Goal: Task Accomplishment & Management: Use online tool/utility

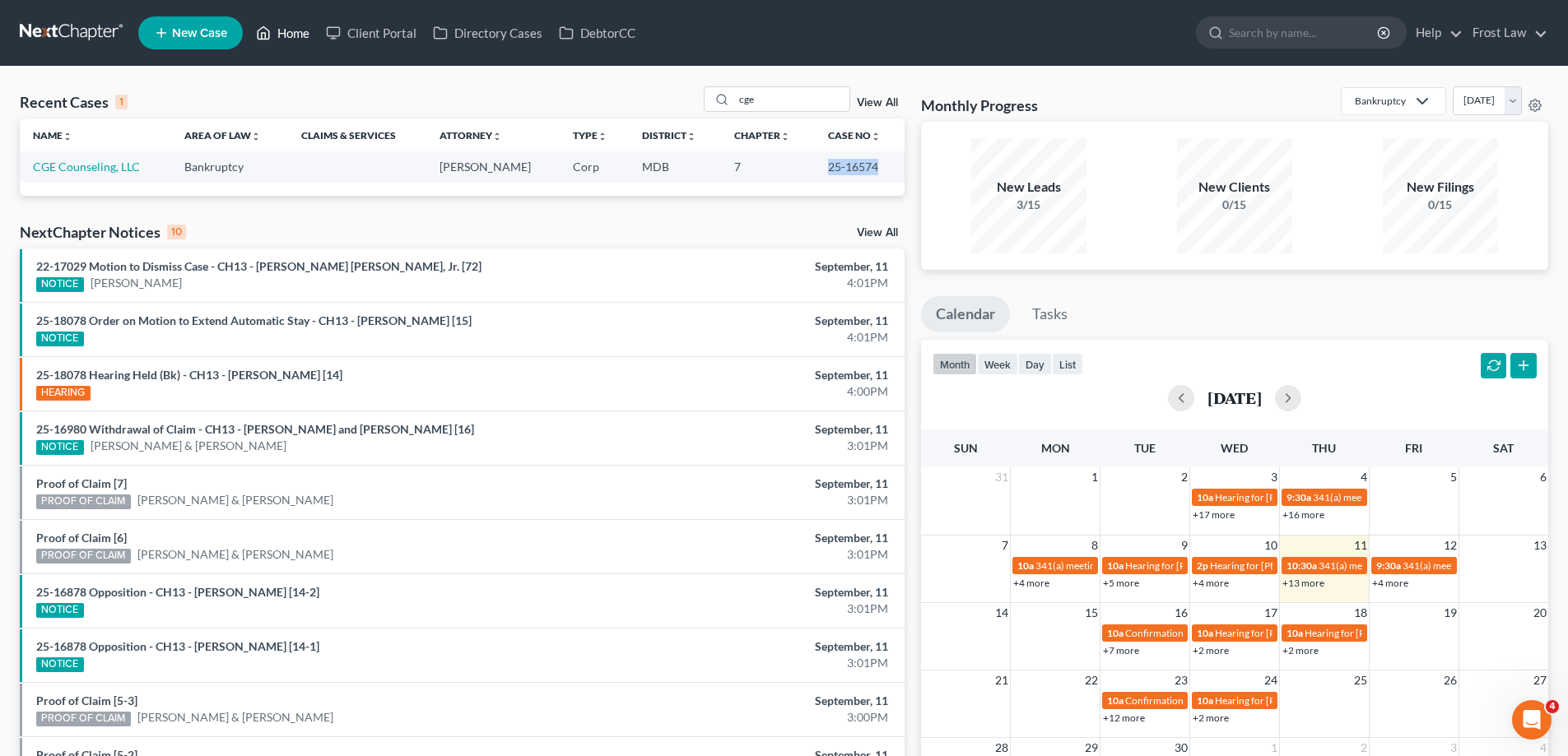
click at [304, 35] on link "Home" at bounding box center [282, 33] width 70 height 29
click at [769, 98] on input "cge" at bounding box center [791, 99] width 115 height 24
drag, startPoint x: 766, startPoint y: 99, endPoint x: 792, endPoint y: 93, distance: 26.7
click at [732, 99] on div "cge" at bounding box center [776, 99] width 146 height 25
type input "[PERSON_NAME]"
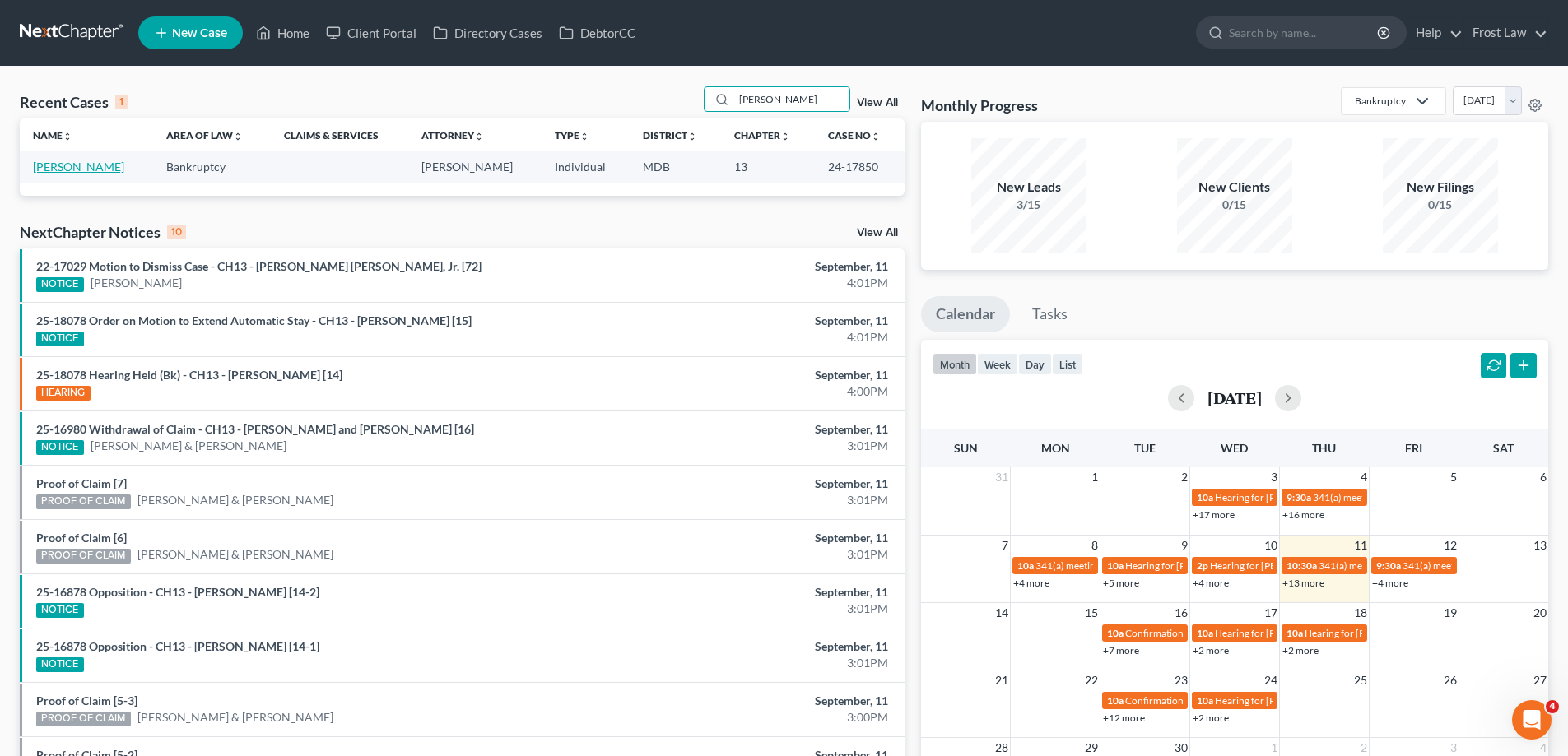
click at [80, 168] on link "[PERSON_NAME]" at bounding box center [79, 167] width 92 height 14
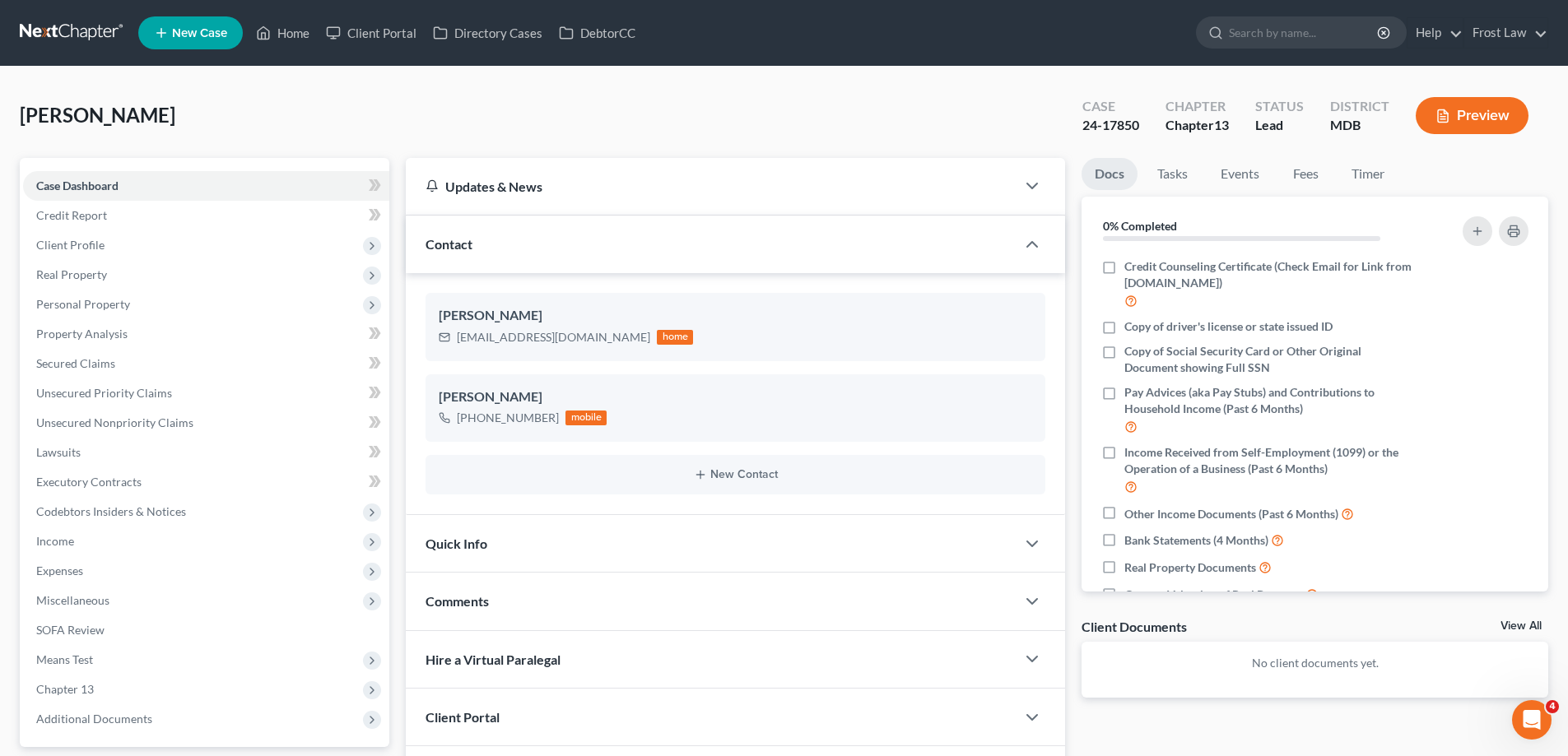
scroll to position [164, 0]
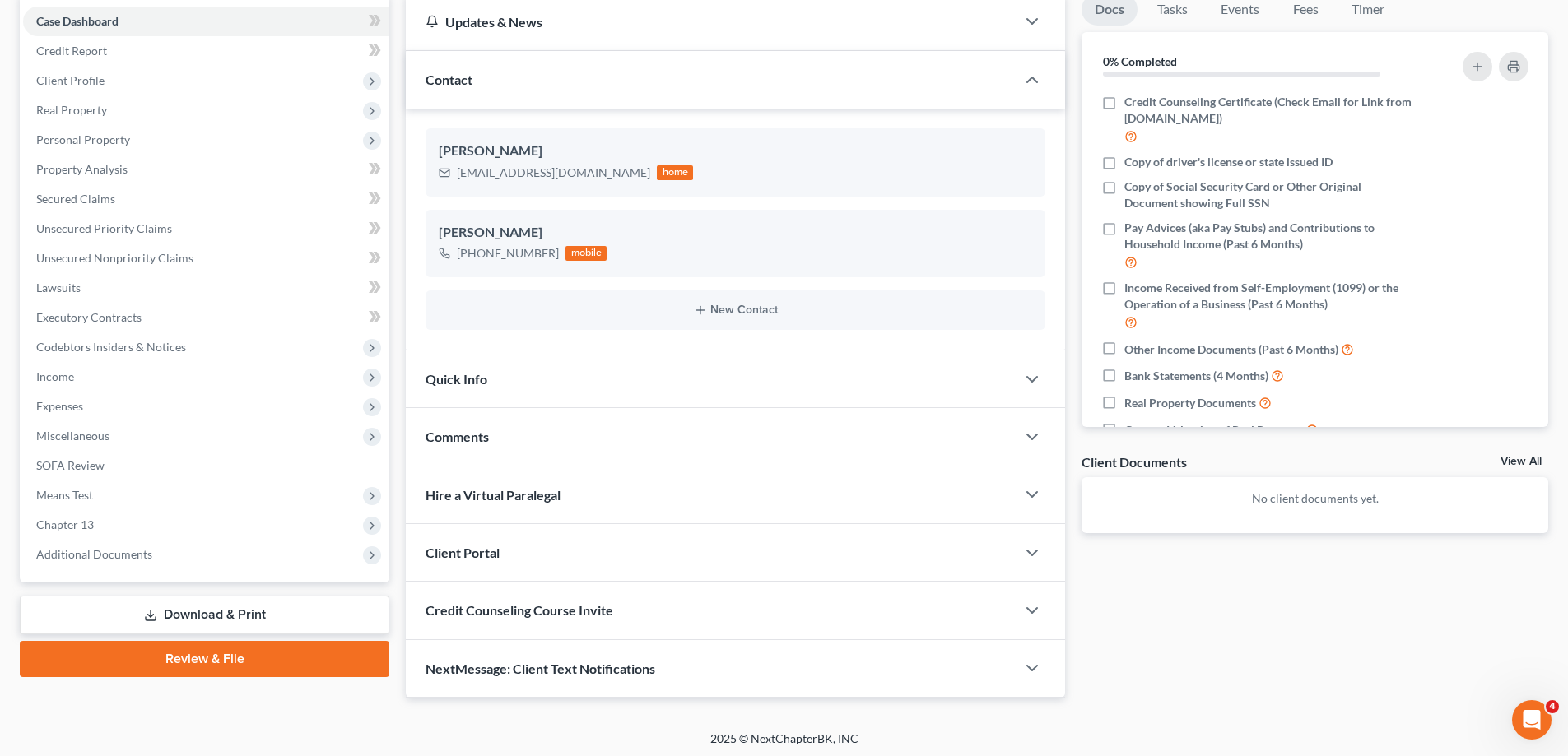
drag, startPoint x: 134, startPoint y: 529, endPoint x: 176, endPoint y: 574, distance: 61.6
click at [134, 529] on span "Chapter 13" at bounding box center [206, 525] width 366 height 29
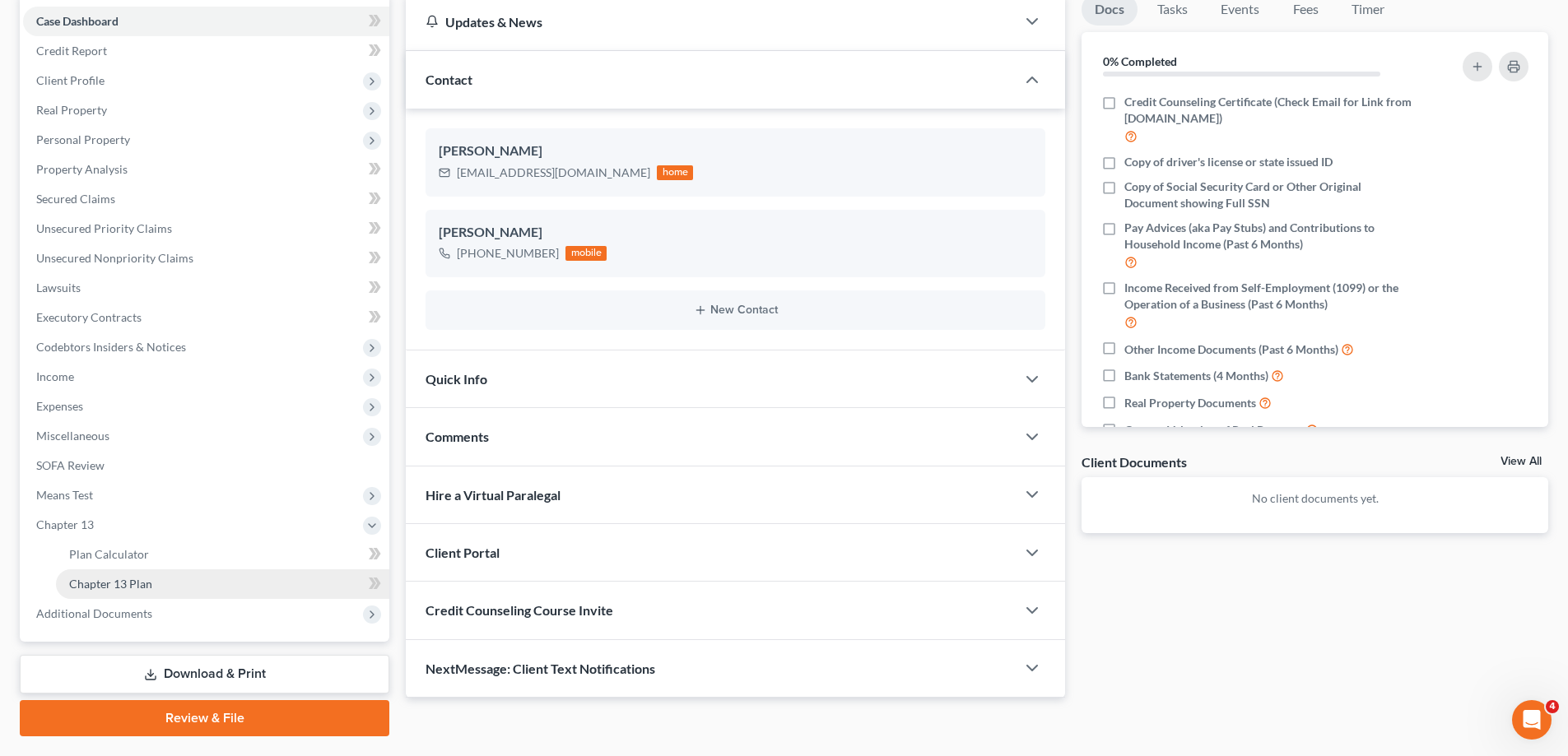
click at [180, 584] on link "Chapter 13 Plan" at bounding box center [222, 584] width 333 height 29
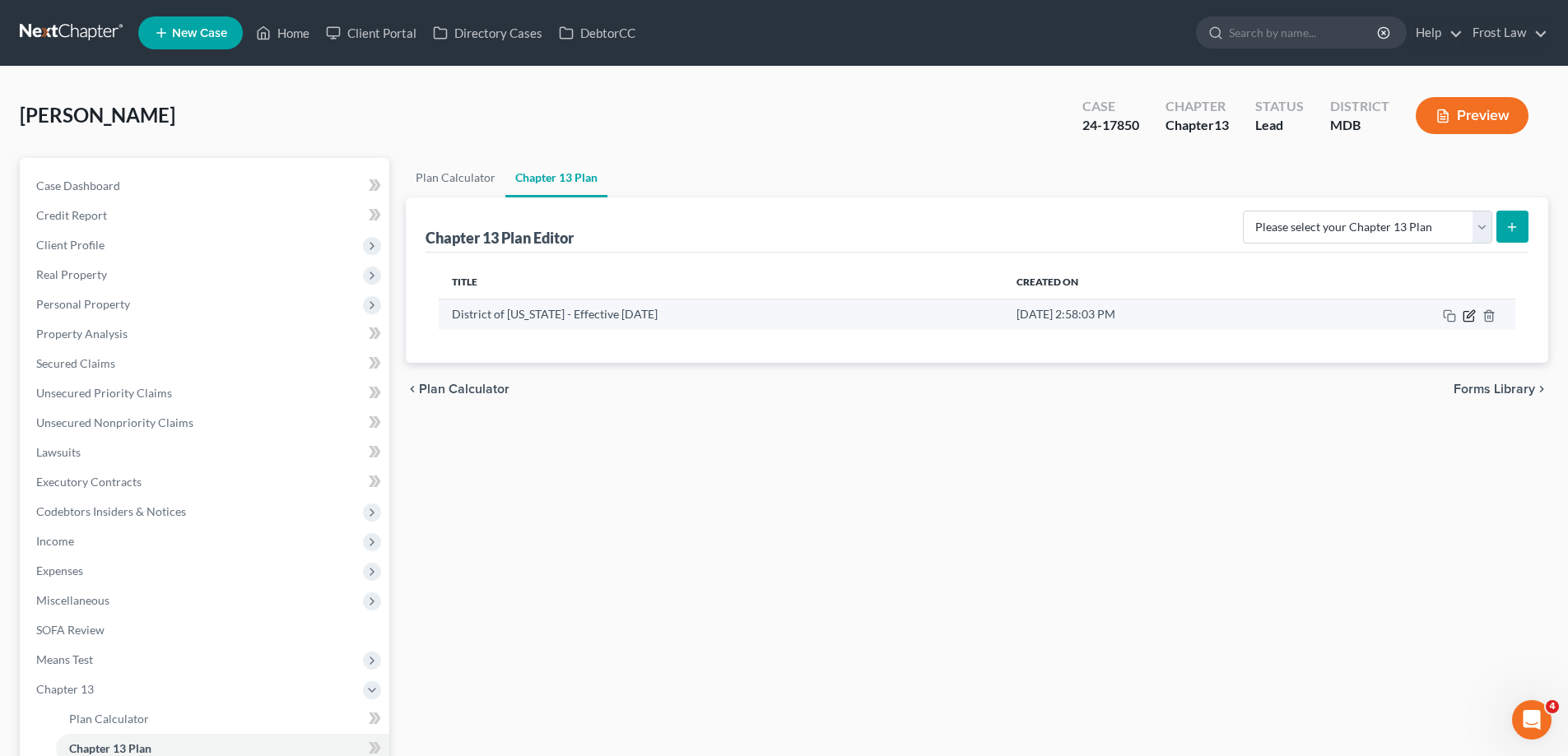
click at [1471, 314] on icon "button" at bounding box center [1468, 316] width 13 height 13
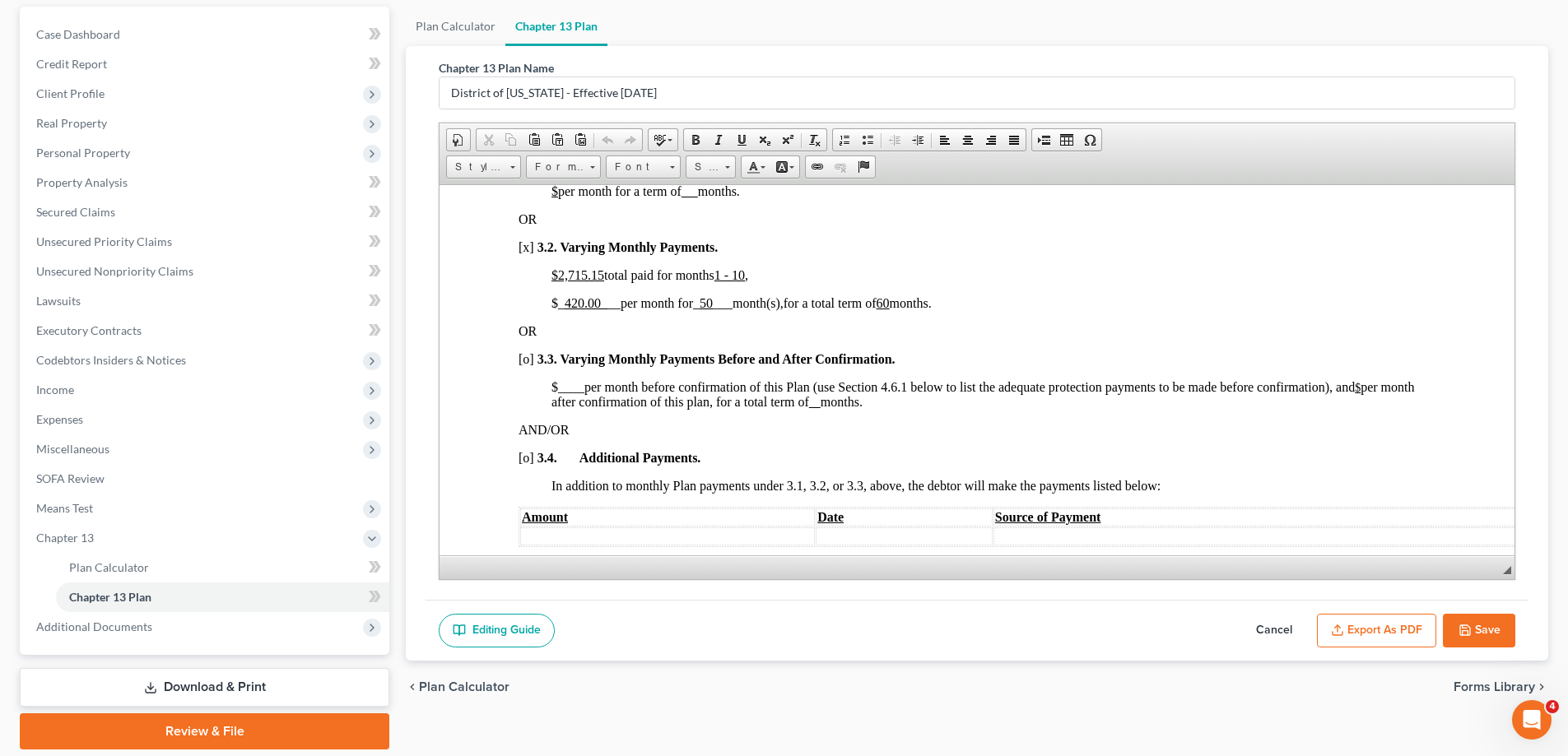
scroll to position [164, 0]
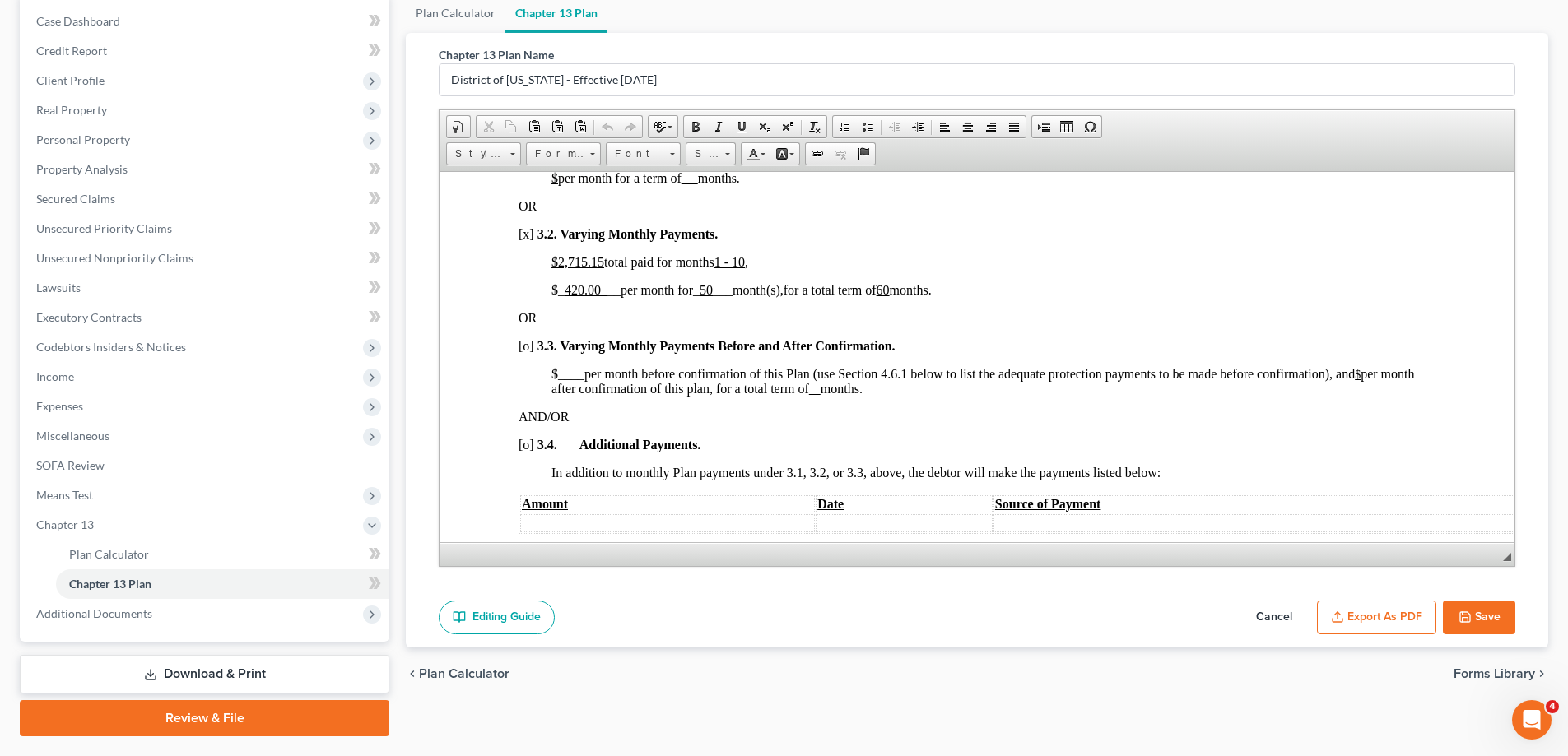
click at [1495, 616] on button "Save" at bounding box center [1479, 618] width 73 height 35
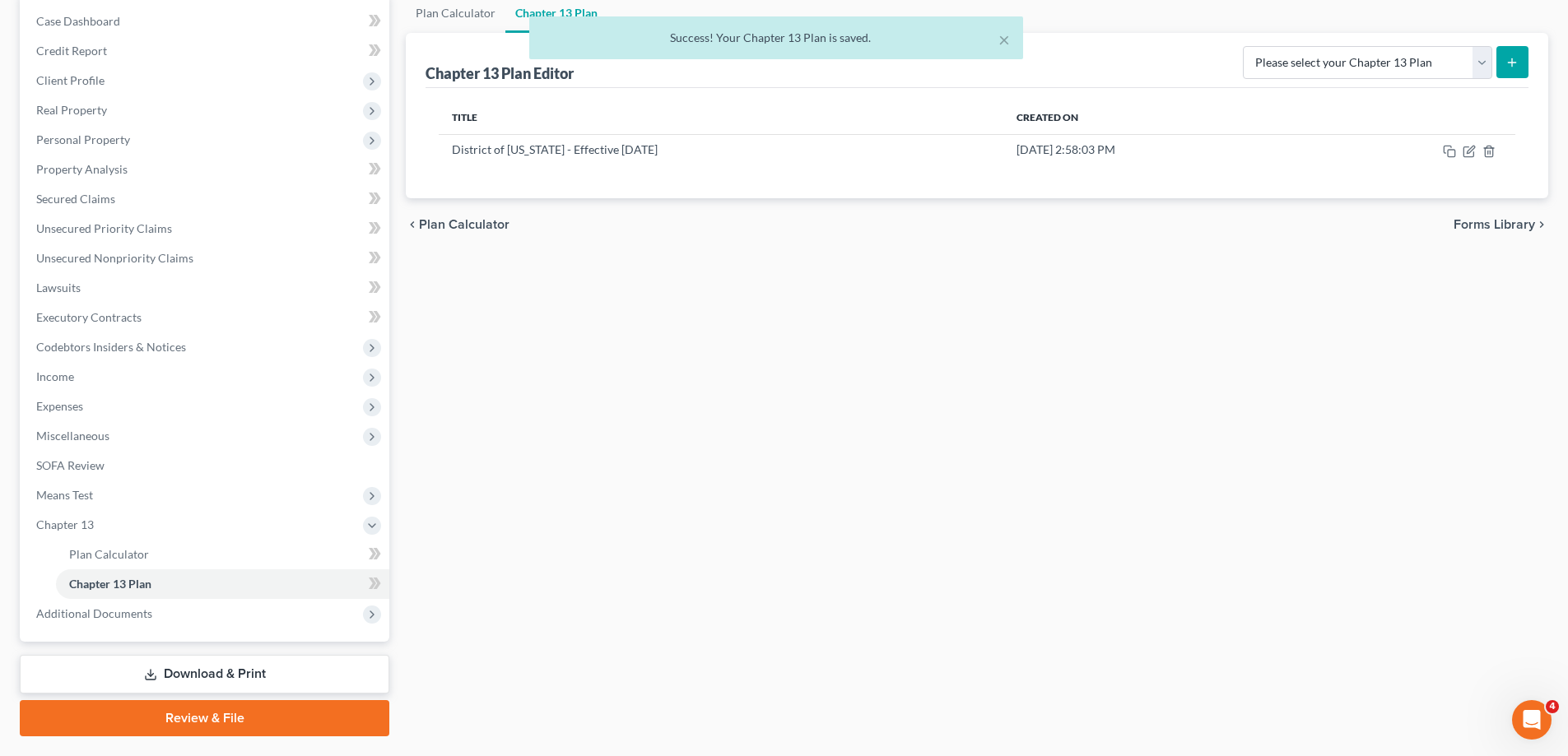
scroll to position [0, 0]
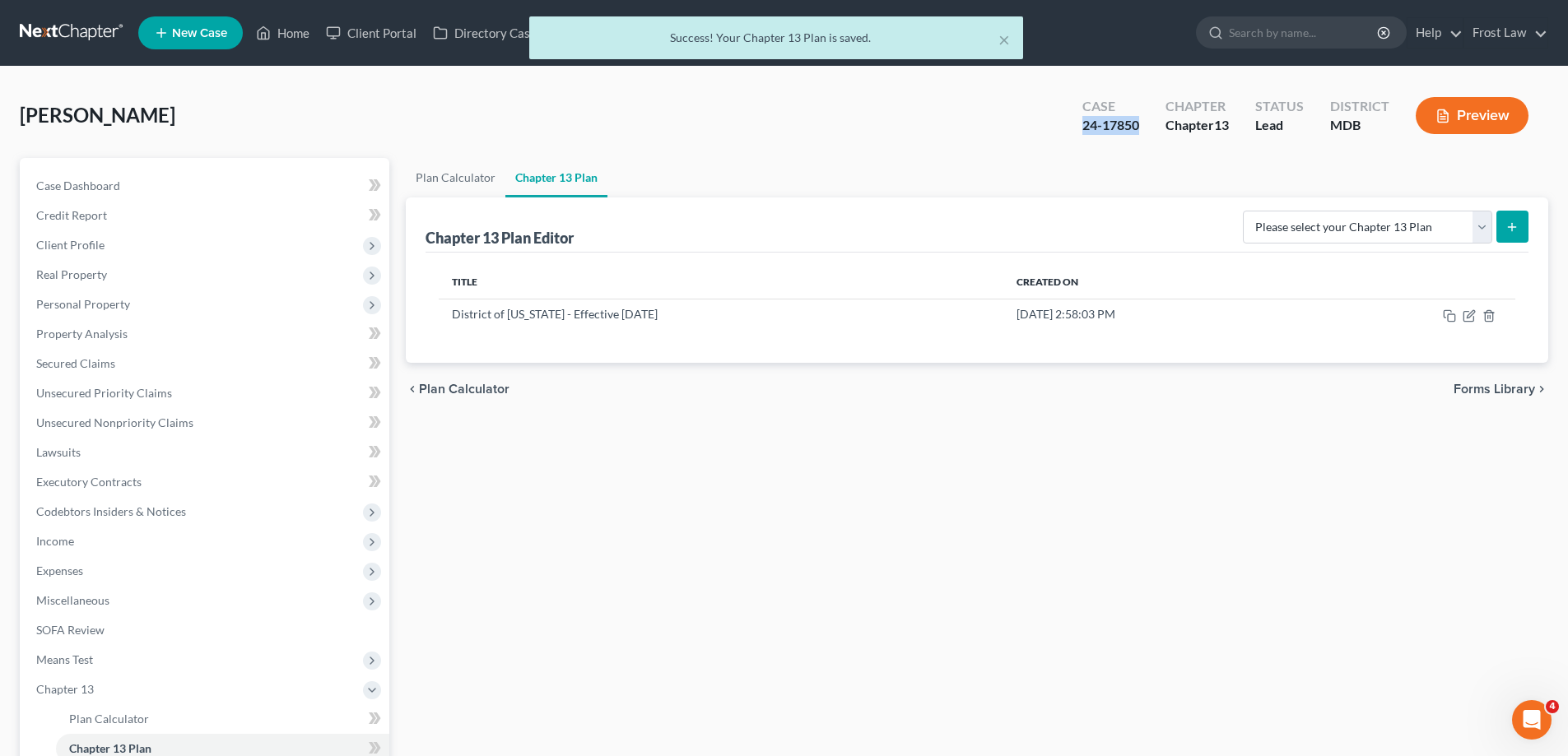
drag, startPoint x: 1139, startPoint y: 125, endPoint x: 1077, endPoint y: 121, distance: 62.1
click at [1077, 121] on div "Case 24-17850" at bounding box center [1110, 117] width 83 height 48
copy div "24-17850"
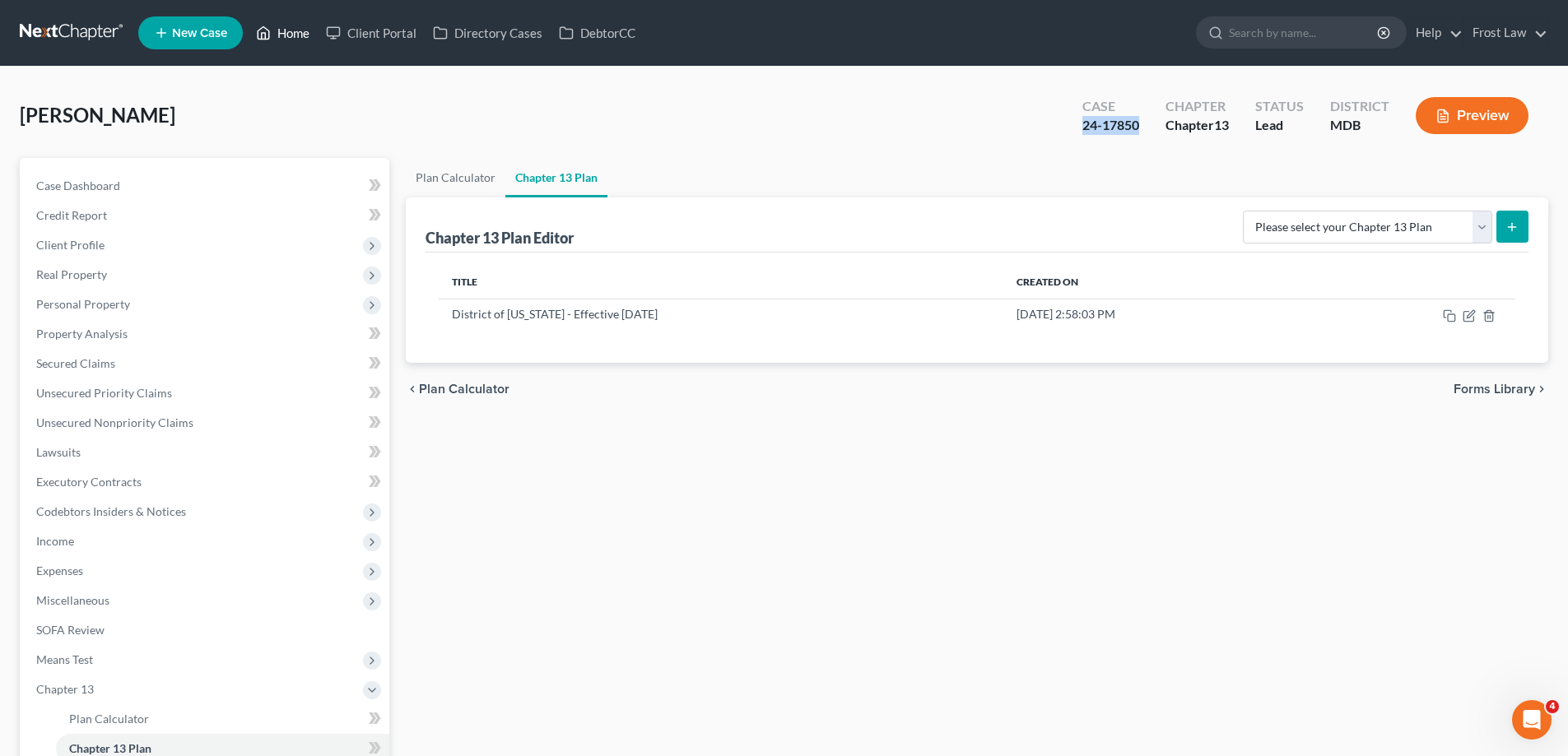
click at [294, 39] on link "Home" at bounding box center [282, 33] width 70 height 29
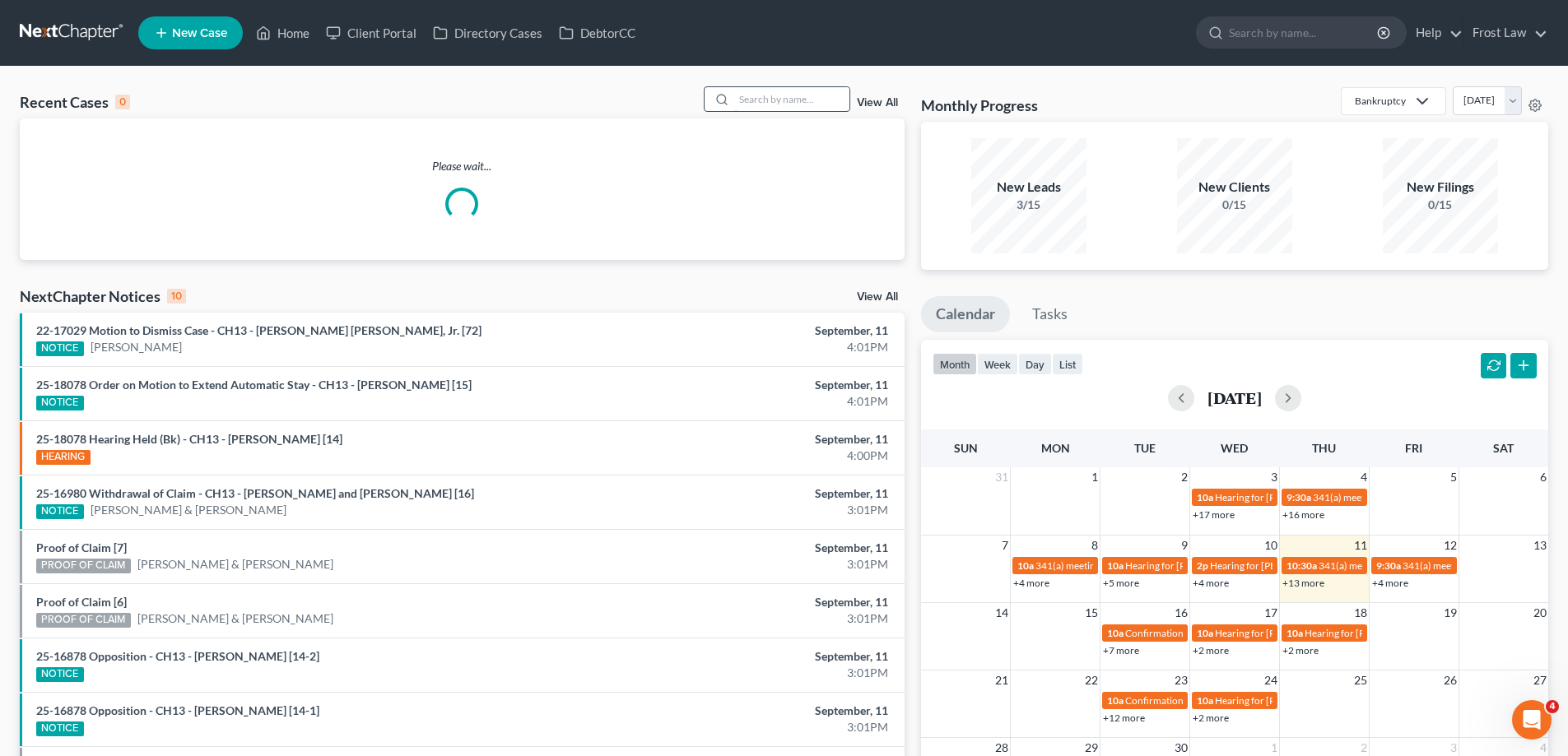
click at [751, 104] on input "search" at bounding box center [791, 99] width 115 height 24
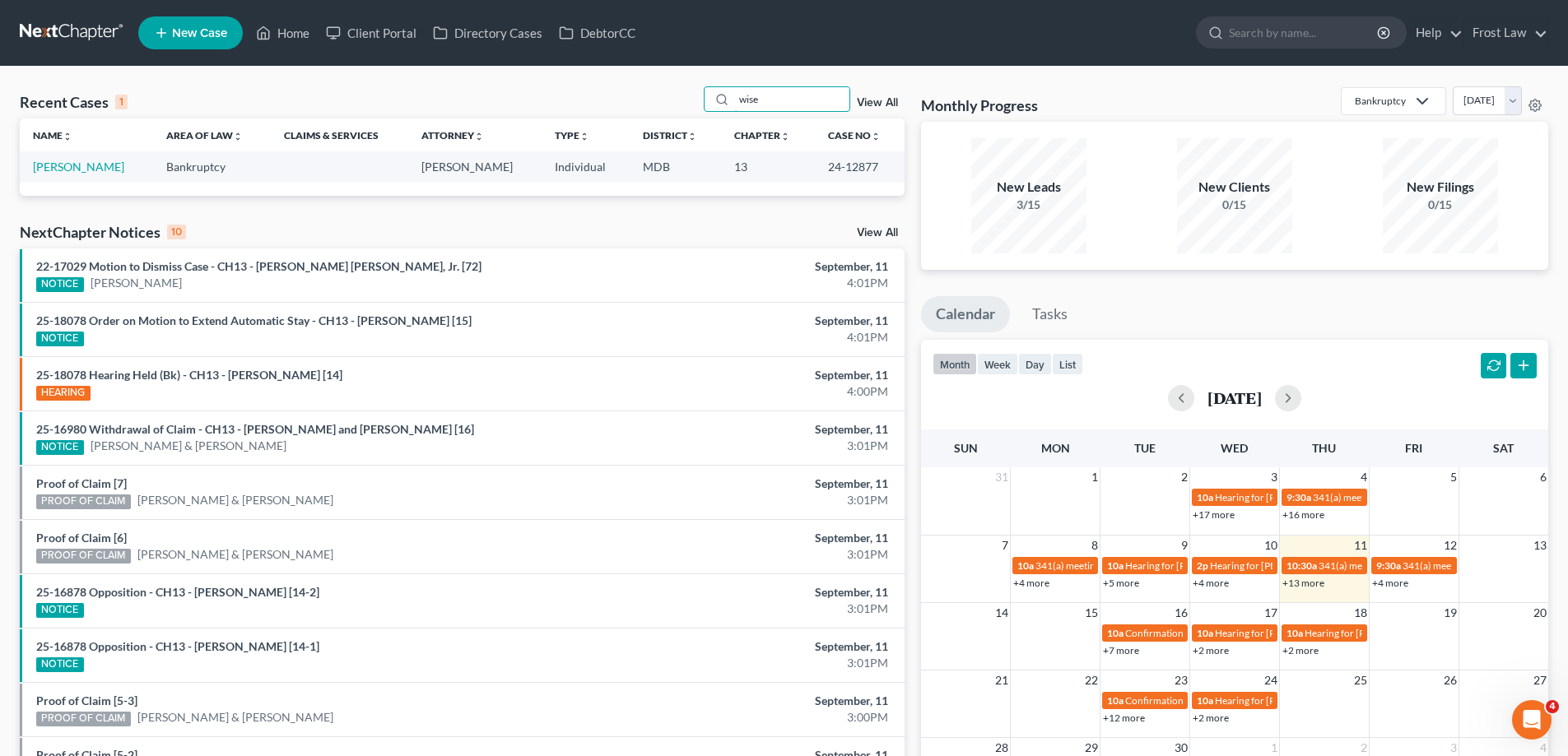
type input "wise"
drag, startPoint x: 851, startPoint y: 163, endPoint x: 814, endPoint y: 163, distance: 37.0
click at [815, 163] on td "24-12877" at bounding box center [860, 166] width 90 height 30
copy td "24-12877"
